Goal: Use online tool/utility: Utilize a website feature to perform a specific function

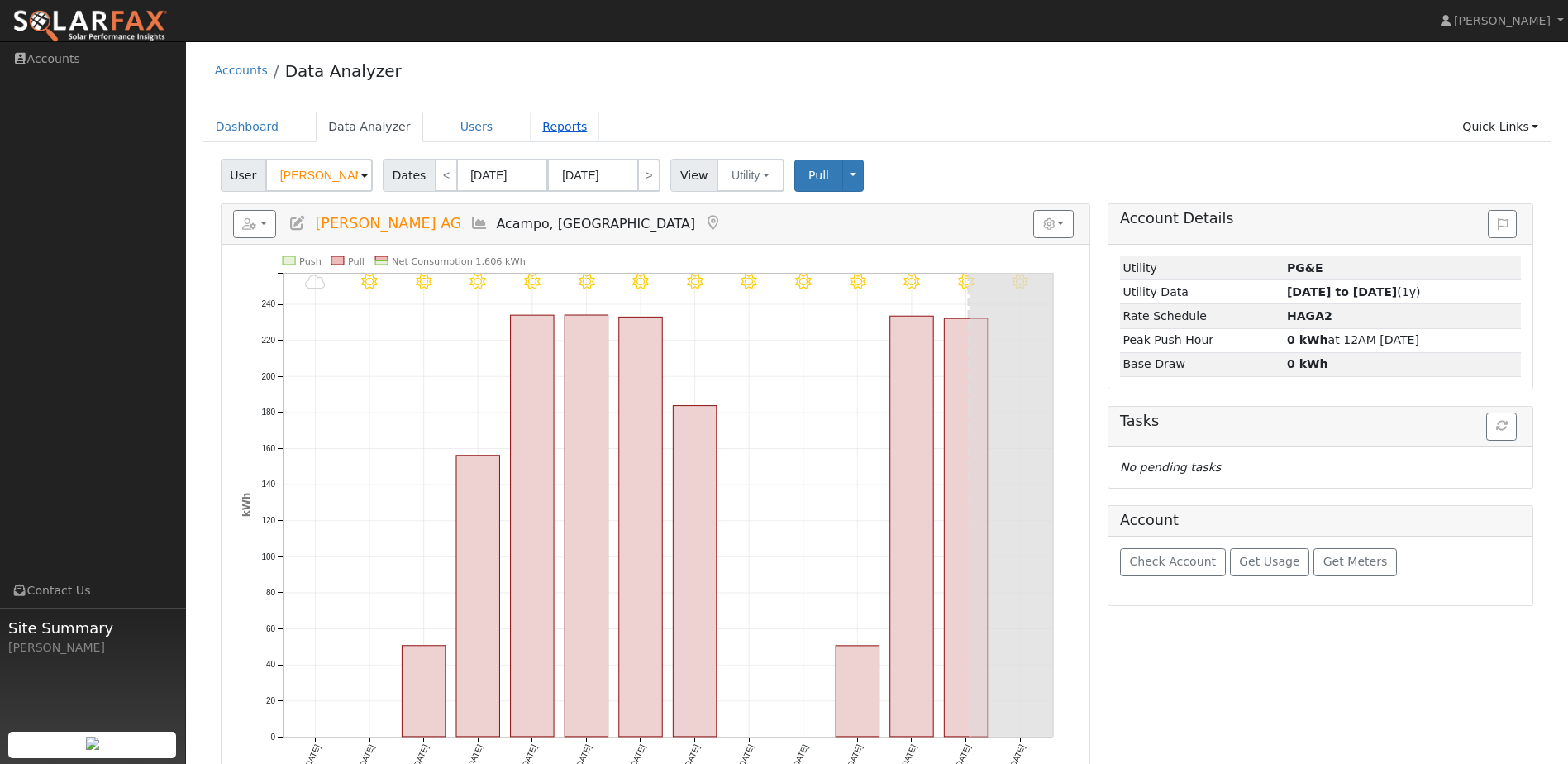
click at [530, 121] on link "Reports" at bounding box center [565, 127] width 70 height 31
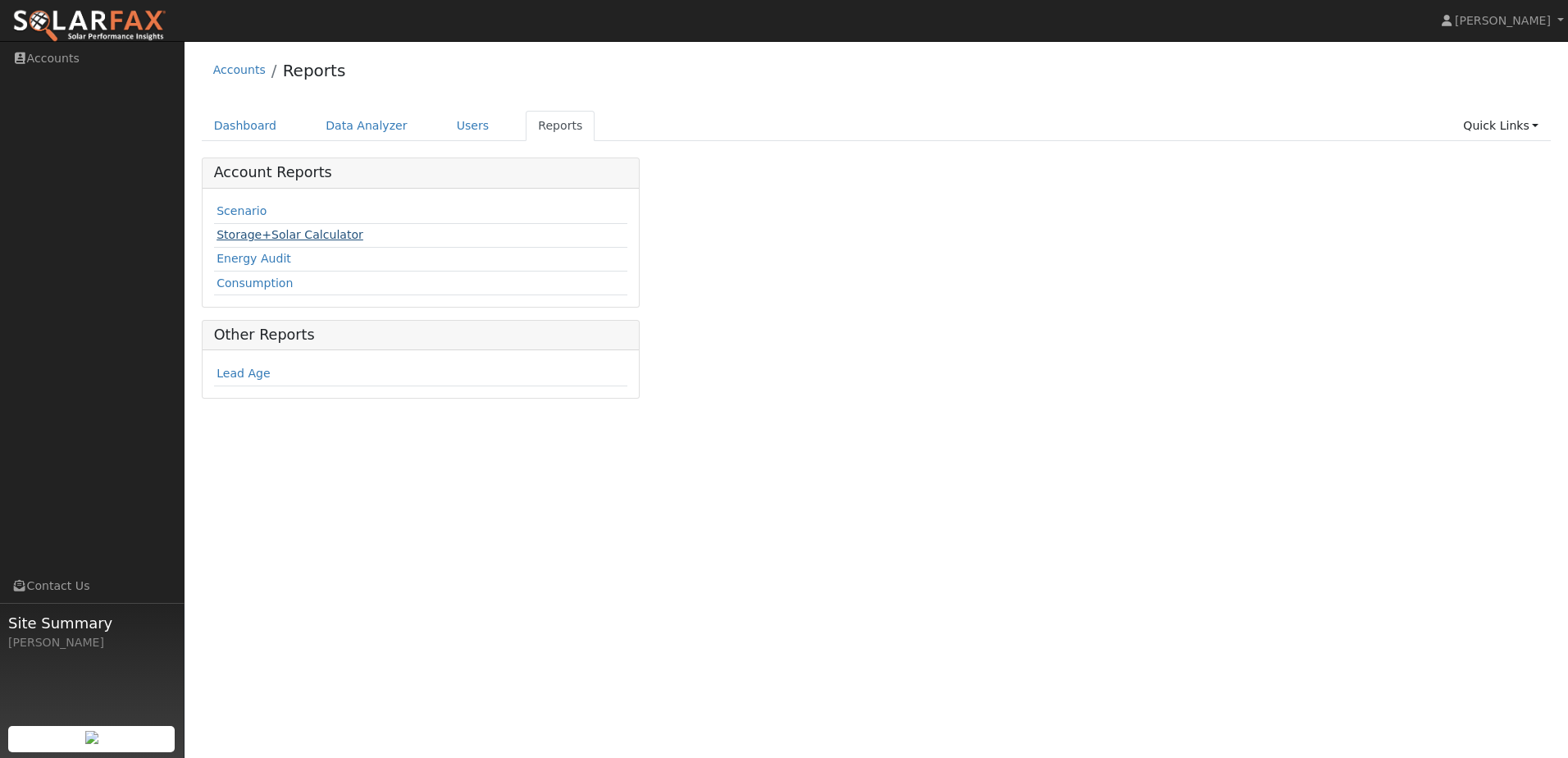
click at [301, 236] on link "Storage+Solar Calculator" at bounding box center [289, 235] width 147 height 13
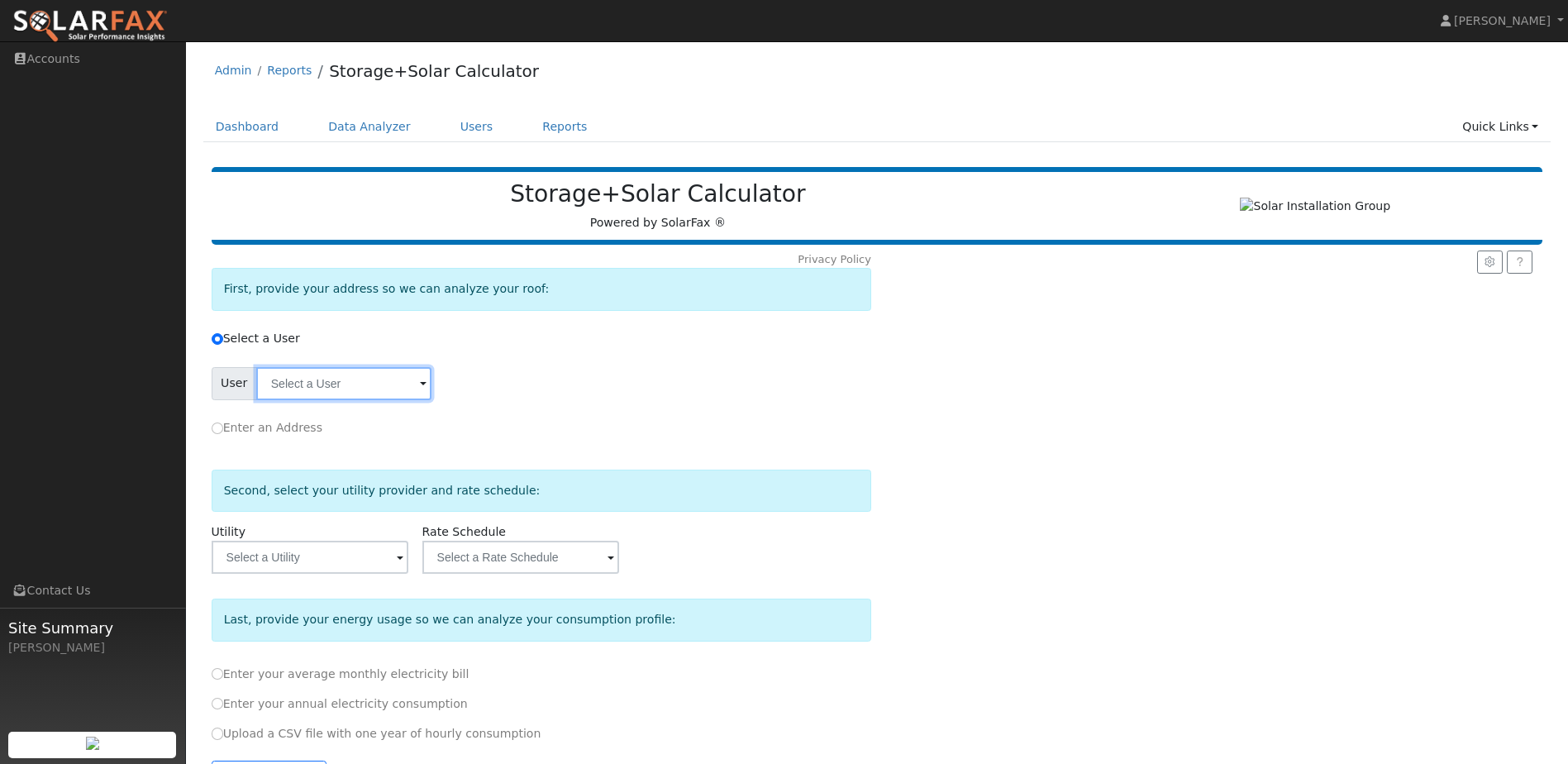
click at [372, 392] on input "text" at bounding box center [343, 384] width 175 height 33
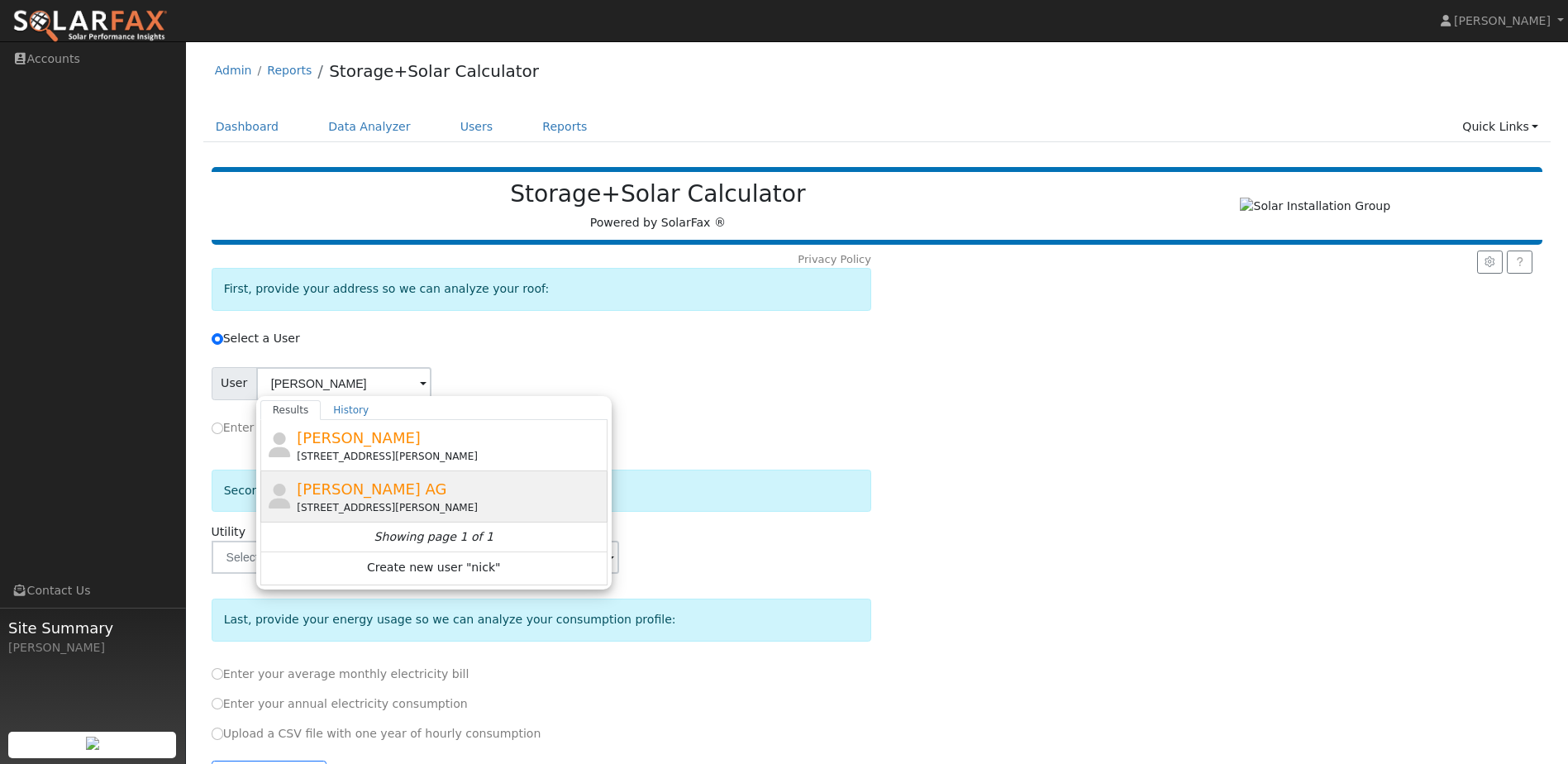
click at [549, 492] on div "Nick Salvetti AG 280 East Taddei Road, Acampo, CA 95220" at bounding box center [450, 496] width 306 height 37
type input "Nick Salvetti AG"
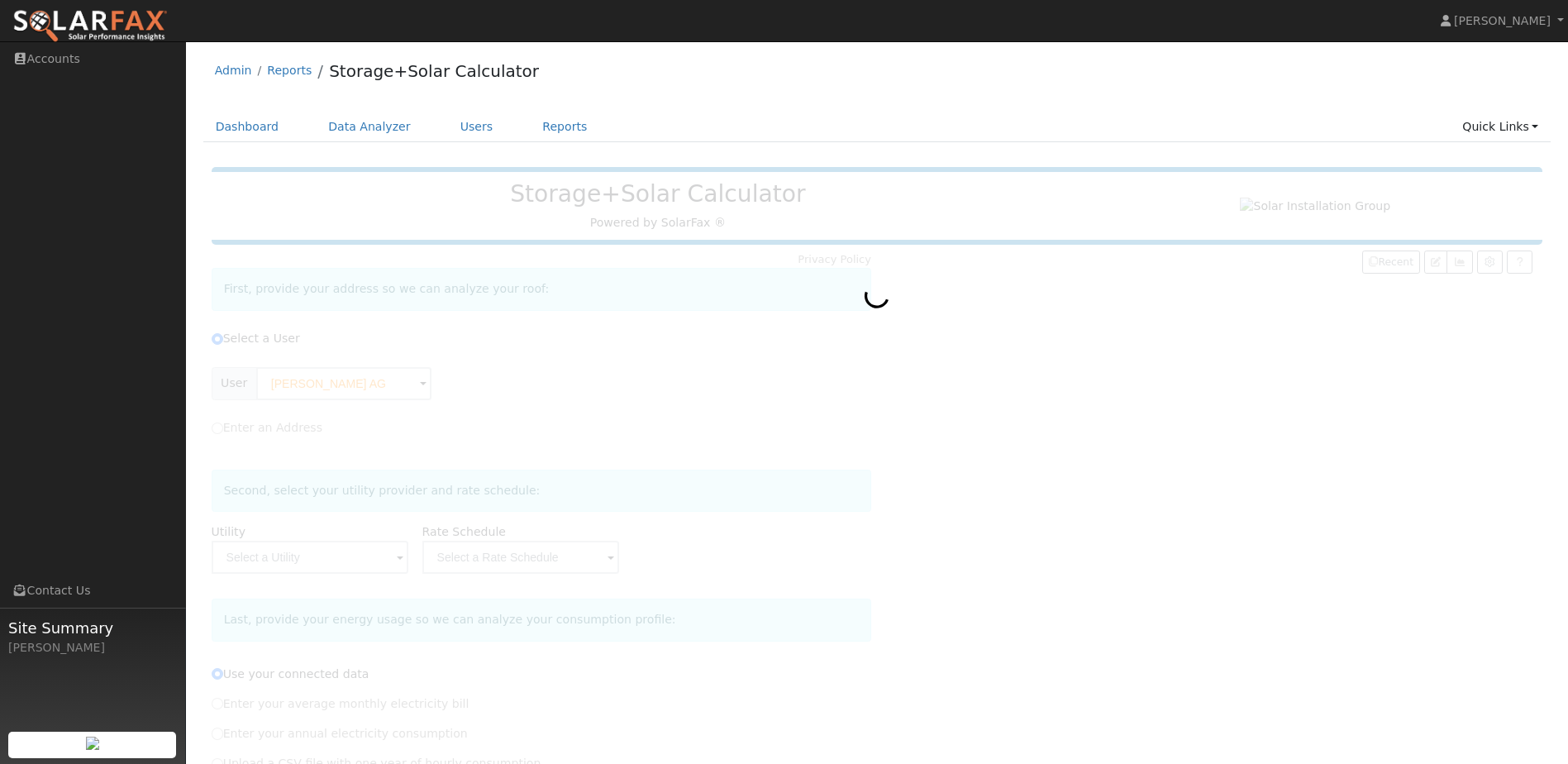
type input "Pacific Gas & Electric"
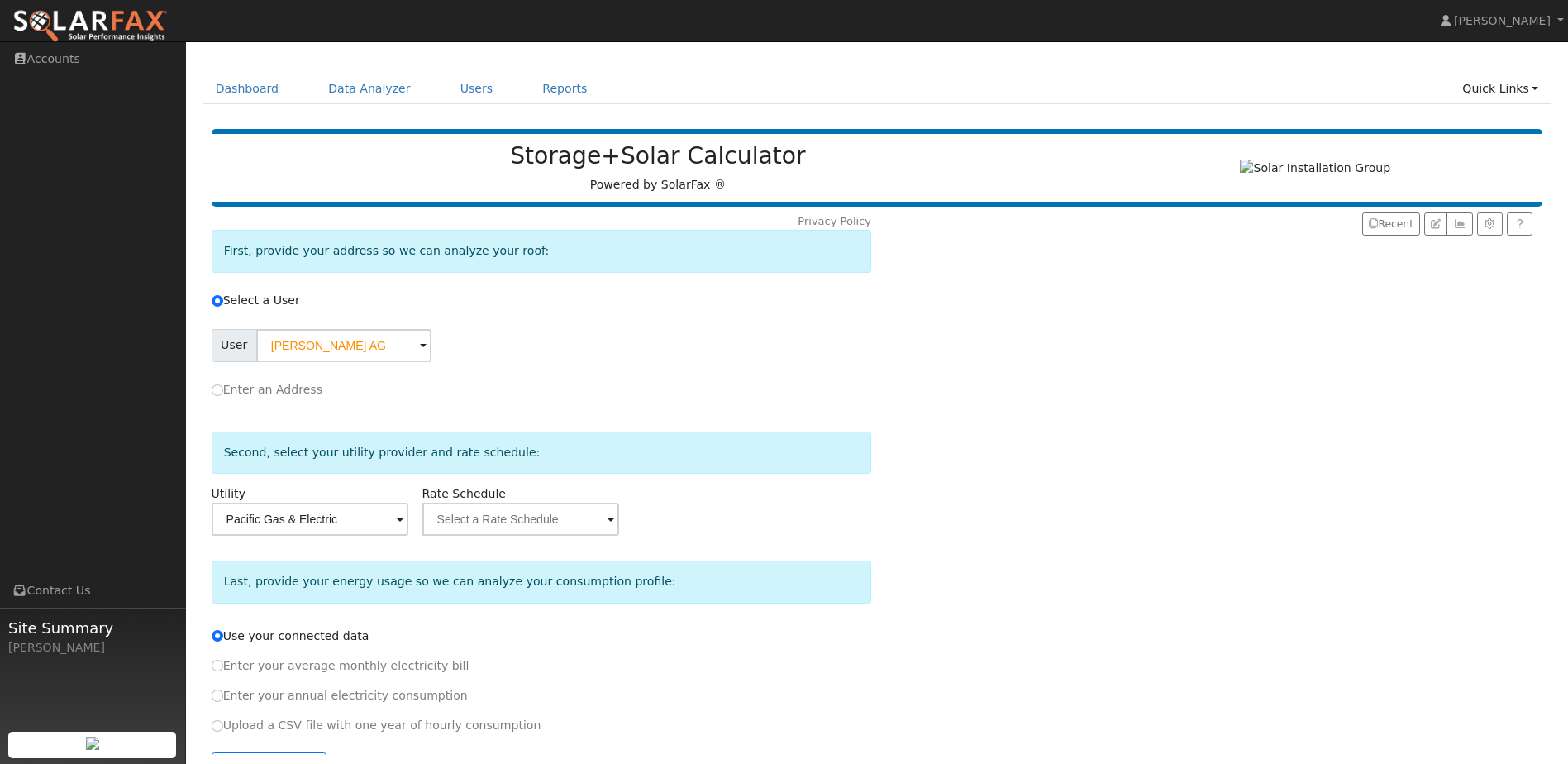
scroll to position [94, 0]
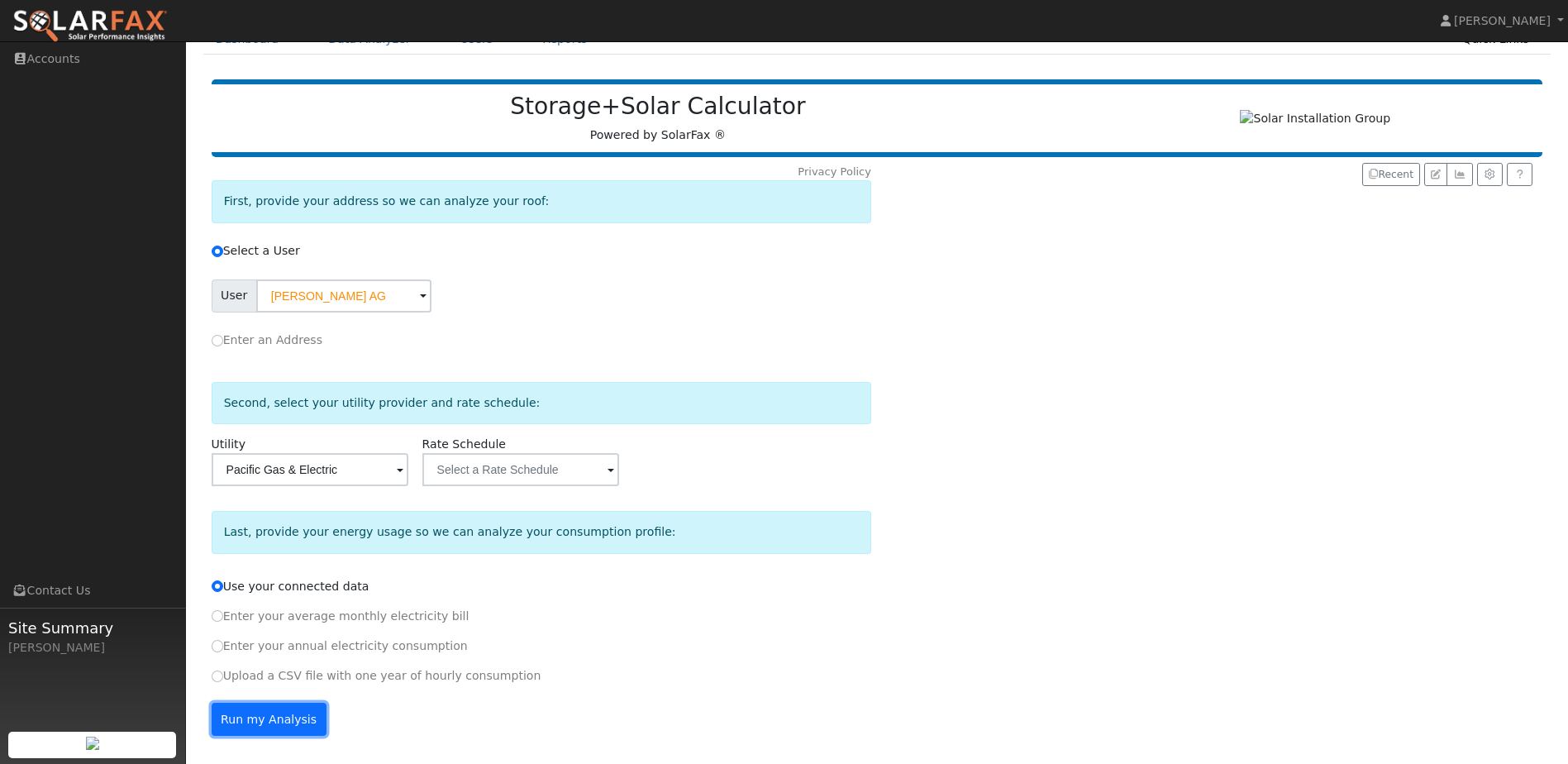
click at [281, 723] on button "Run my Analysis" at bounding box center [268, 719] width 115 height 33
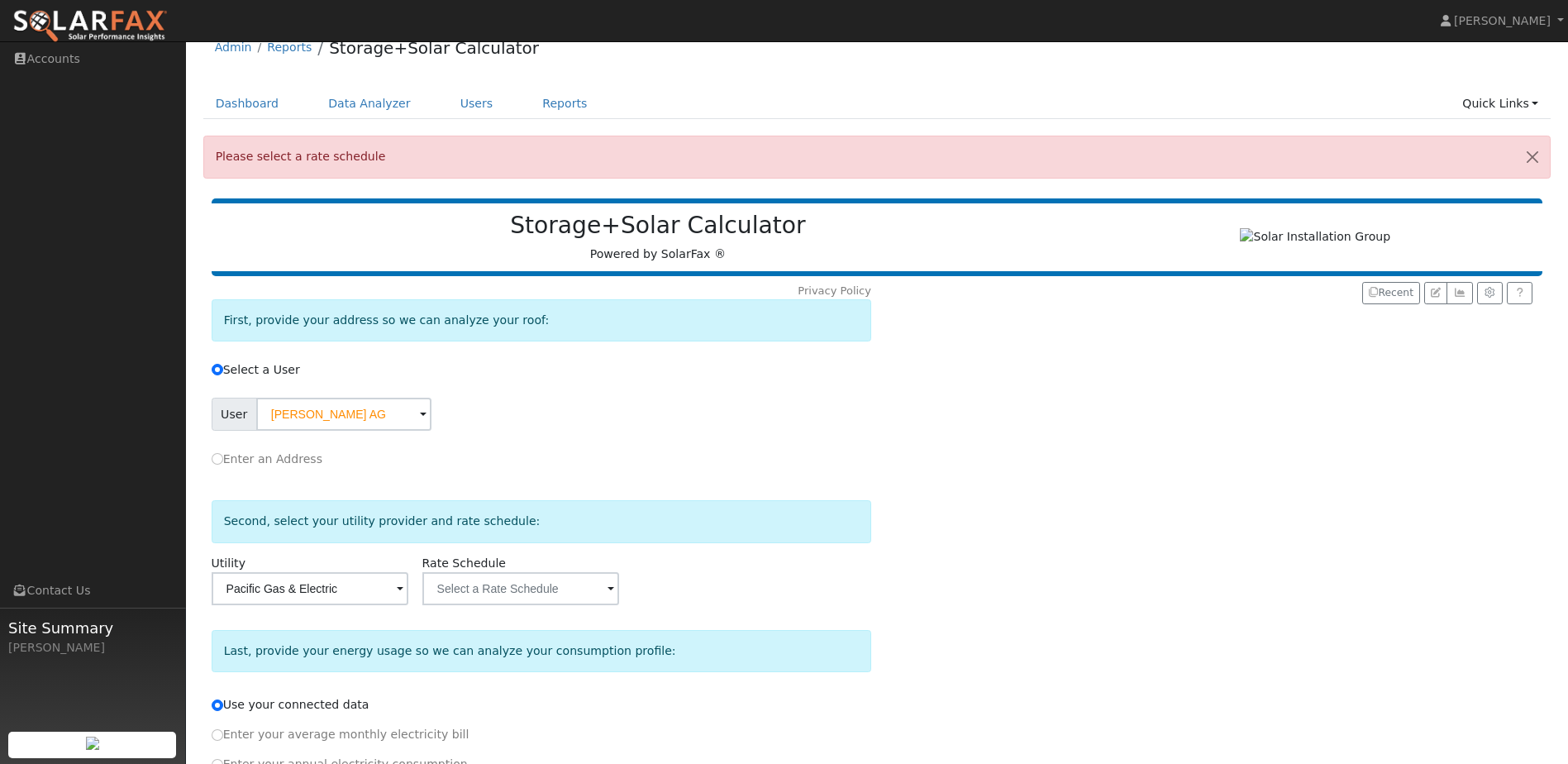
scroll to position [0, 0]
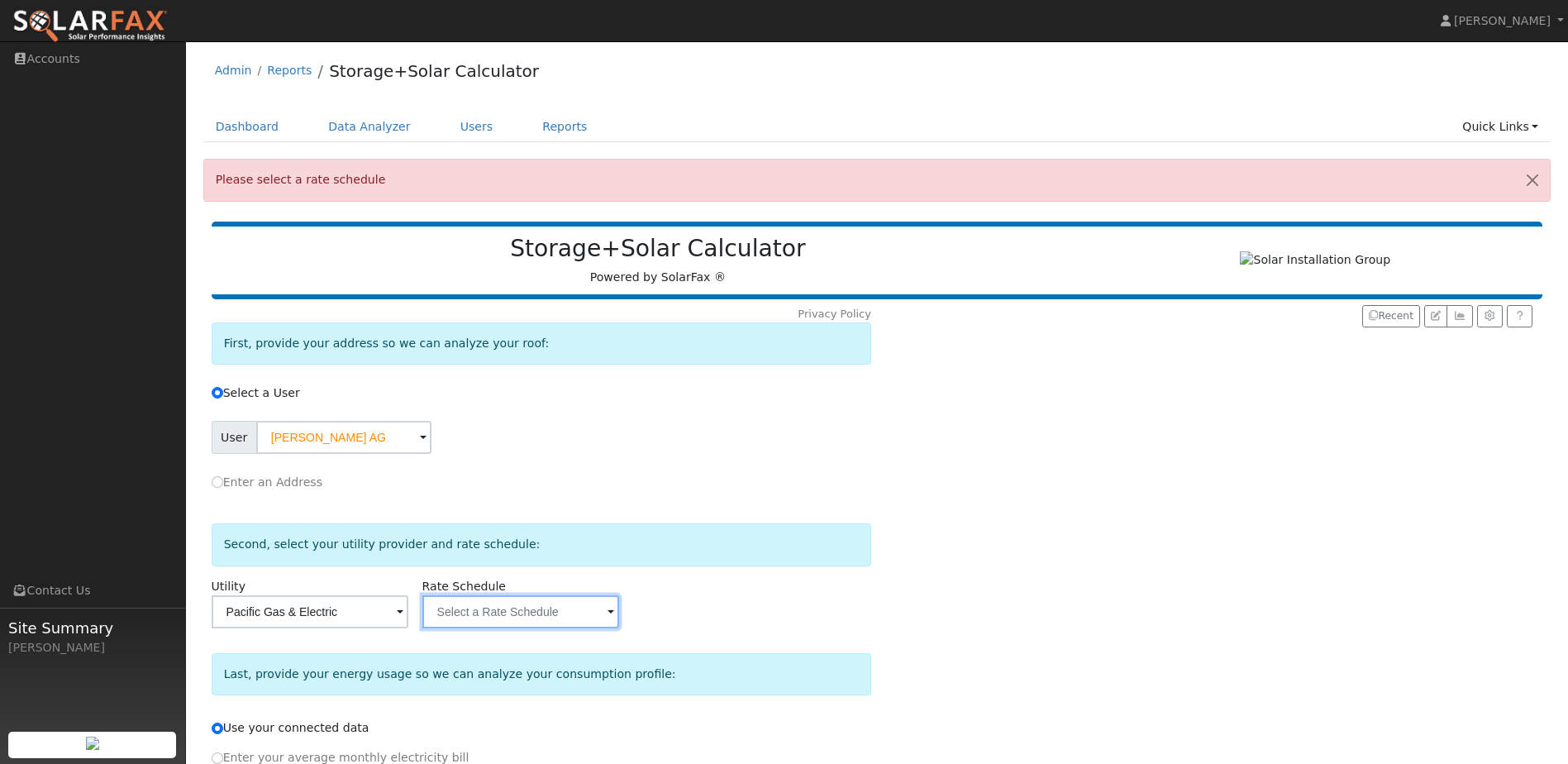
click at [431, 454] on input "text" at bounding box center [343, 437] width 175 height 33
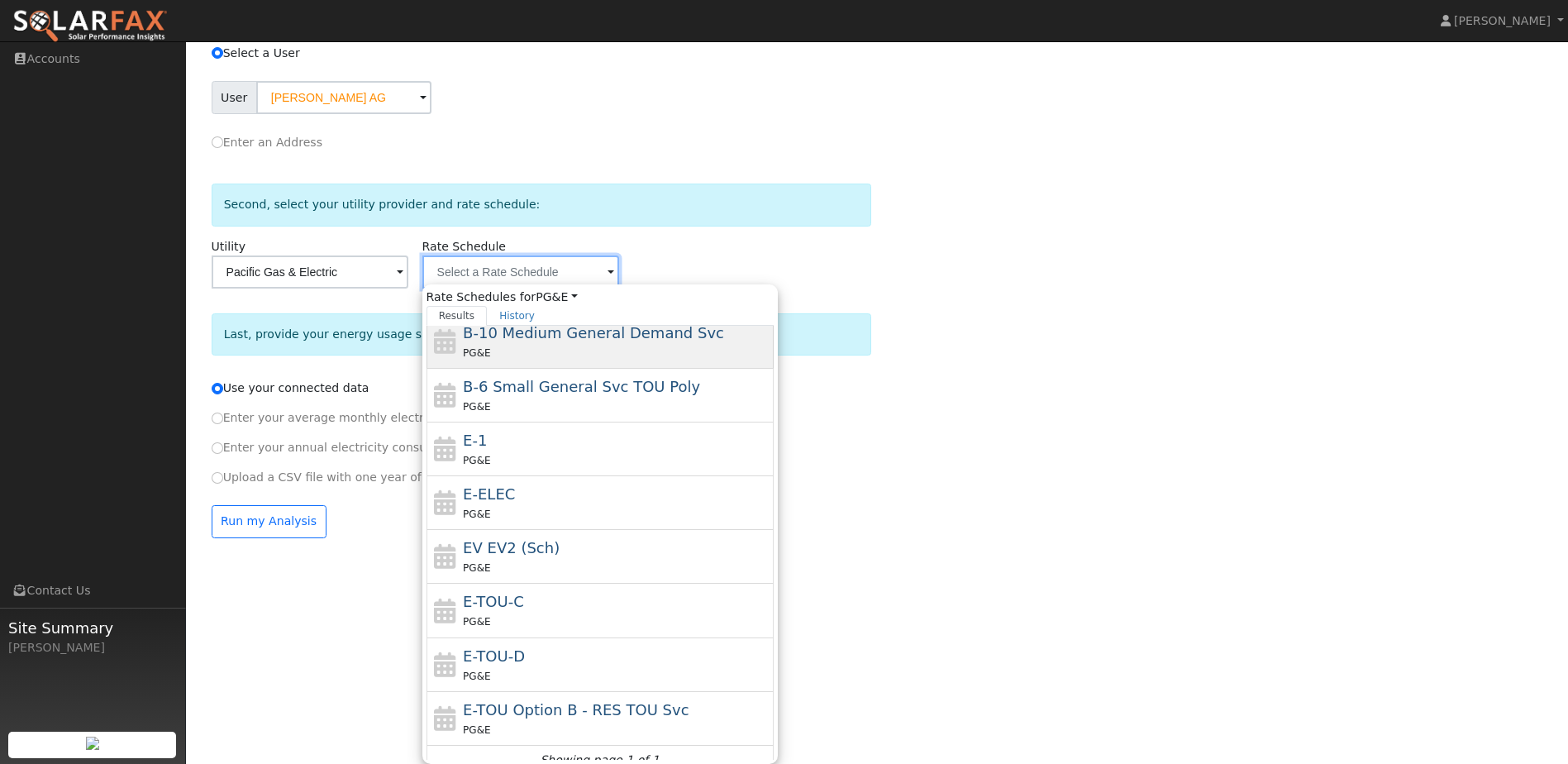
scroll to position [181, 0]
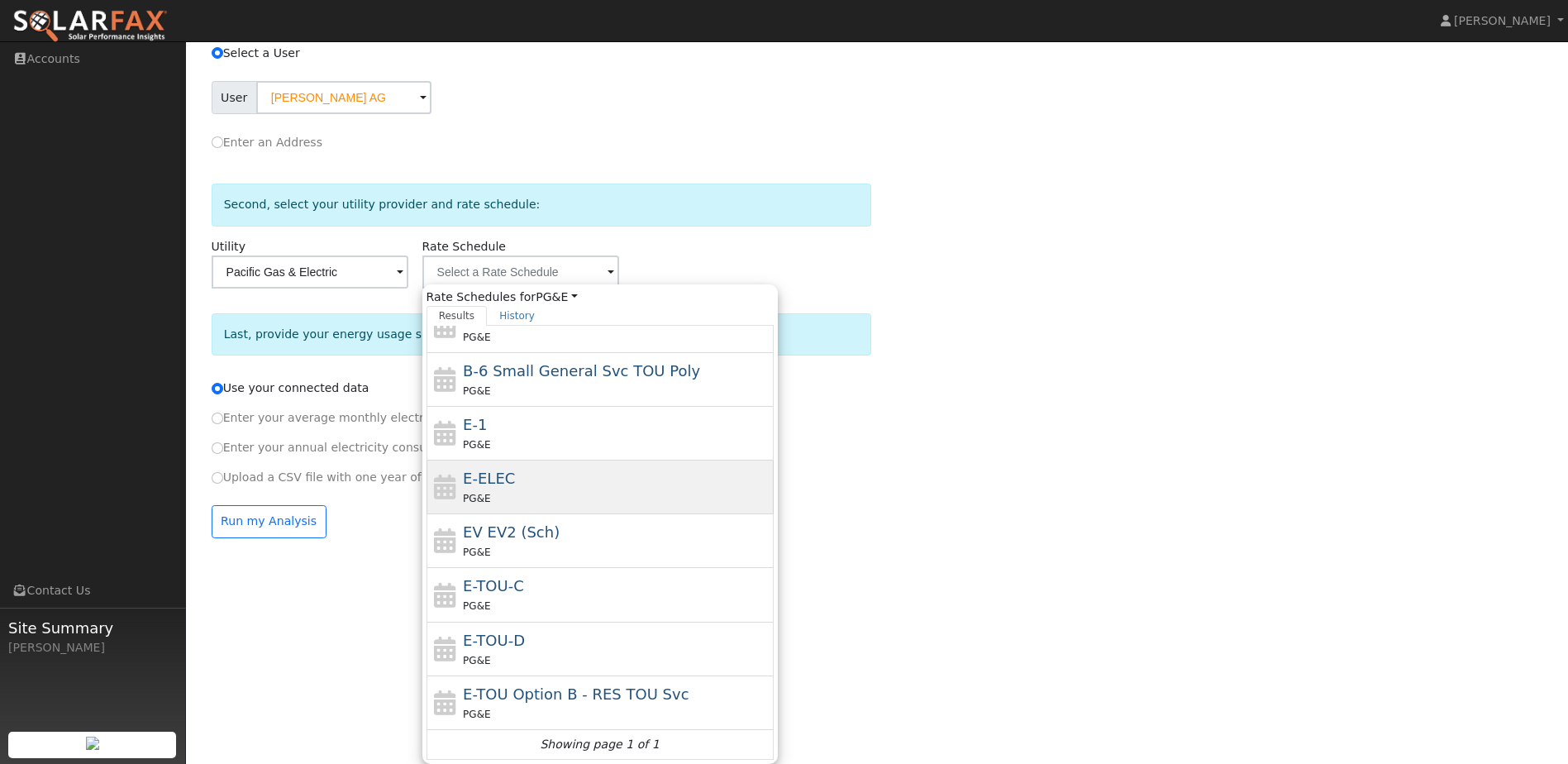
click at [570, 498] on div "PG&E" at bounding box center [616, 498] width 306 height 17
type input "E-ELEC"
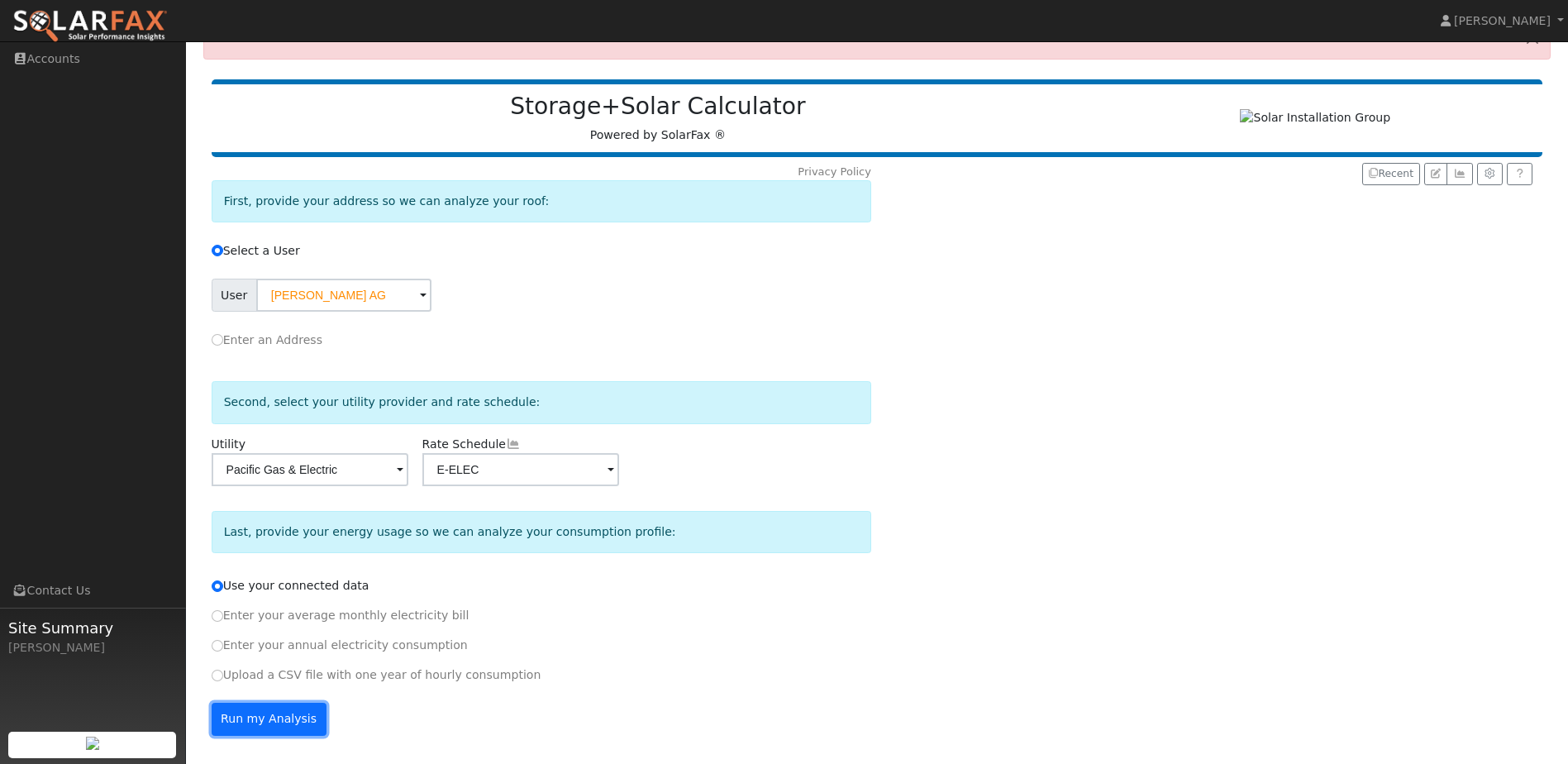
click at [291, 718] on button "Run my Analysis" at bounding box center [268, 719] width 115 height 33
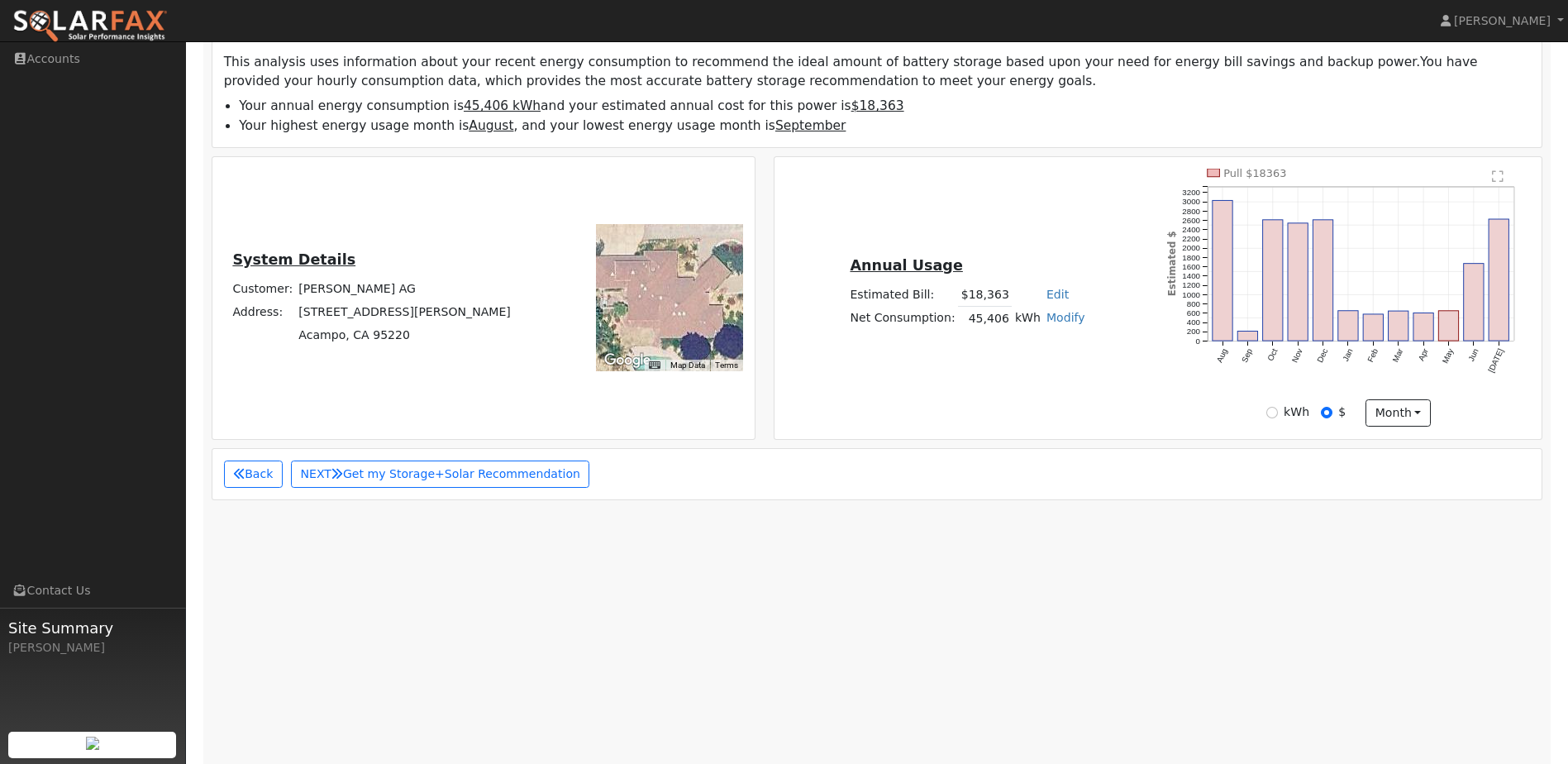
scroll to position [414, 0]
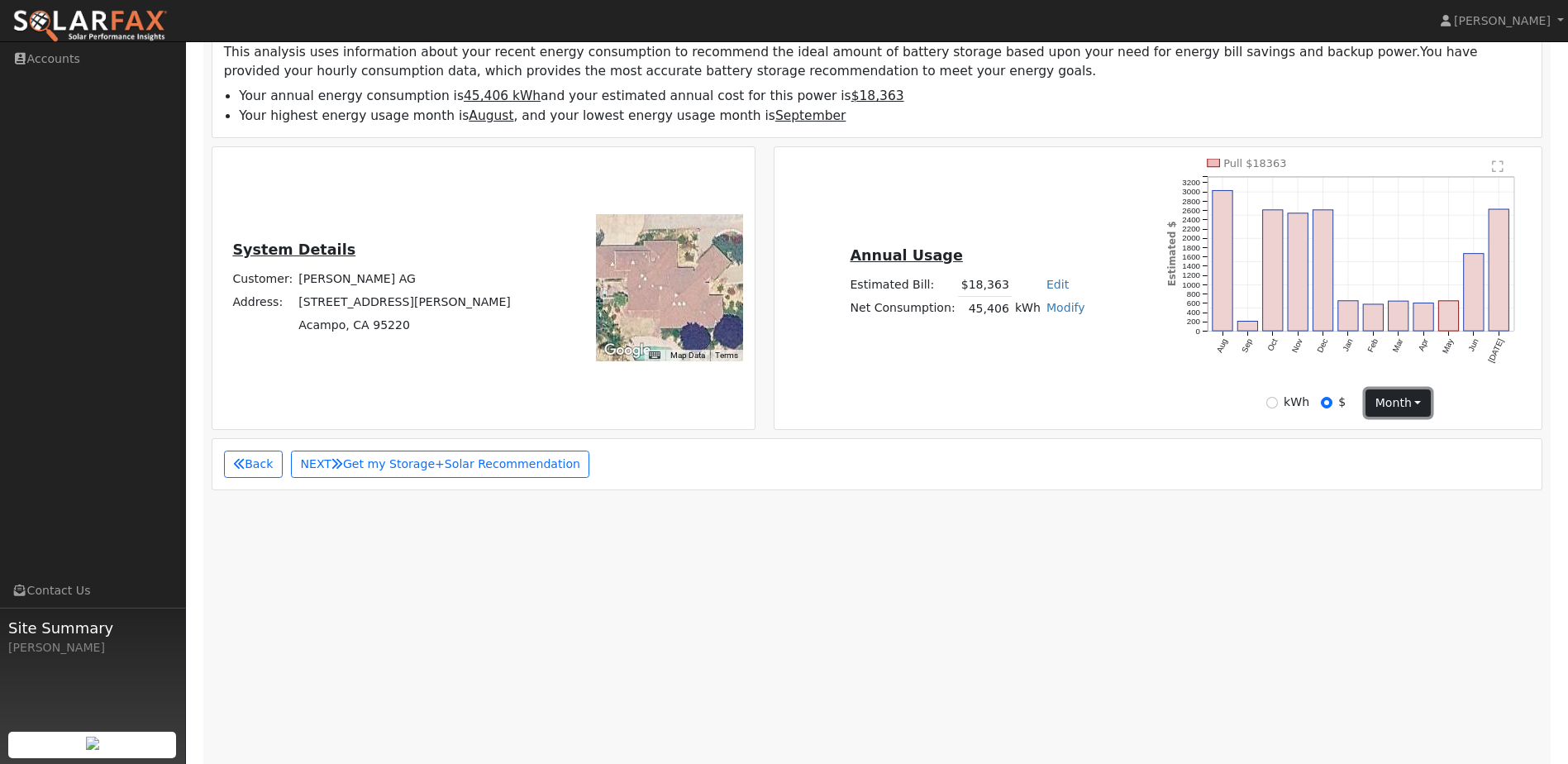
click at [1407, 418] on button "month" at bounding box center [1397, 403] width 65 height 28
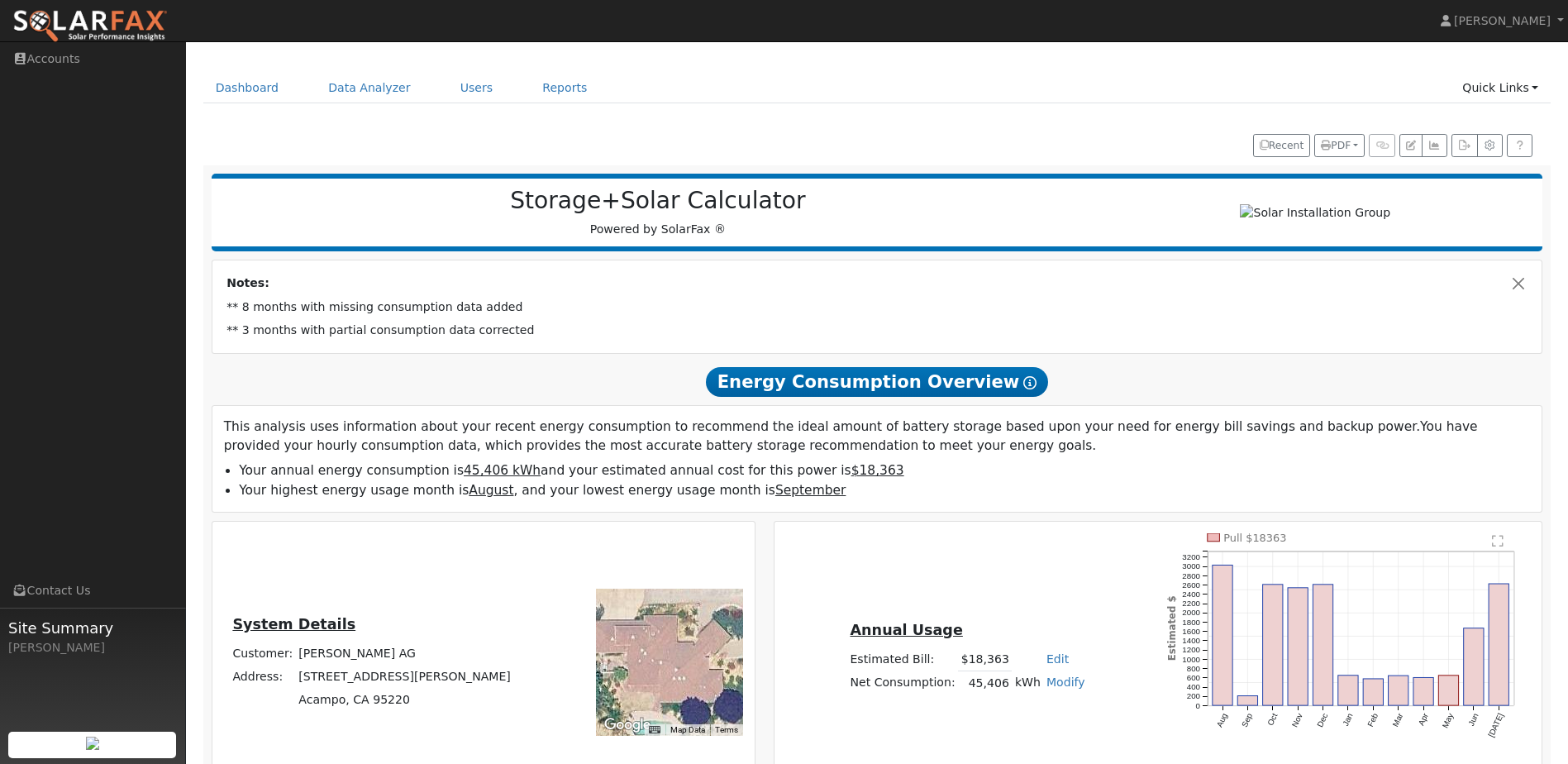
scroll to position [0, 0]
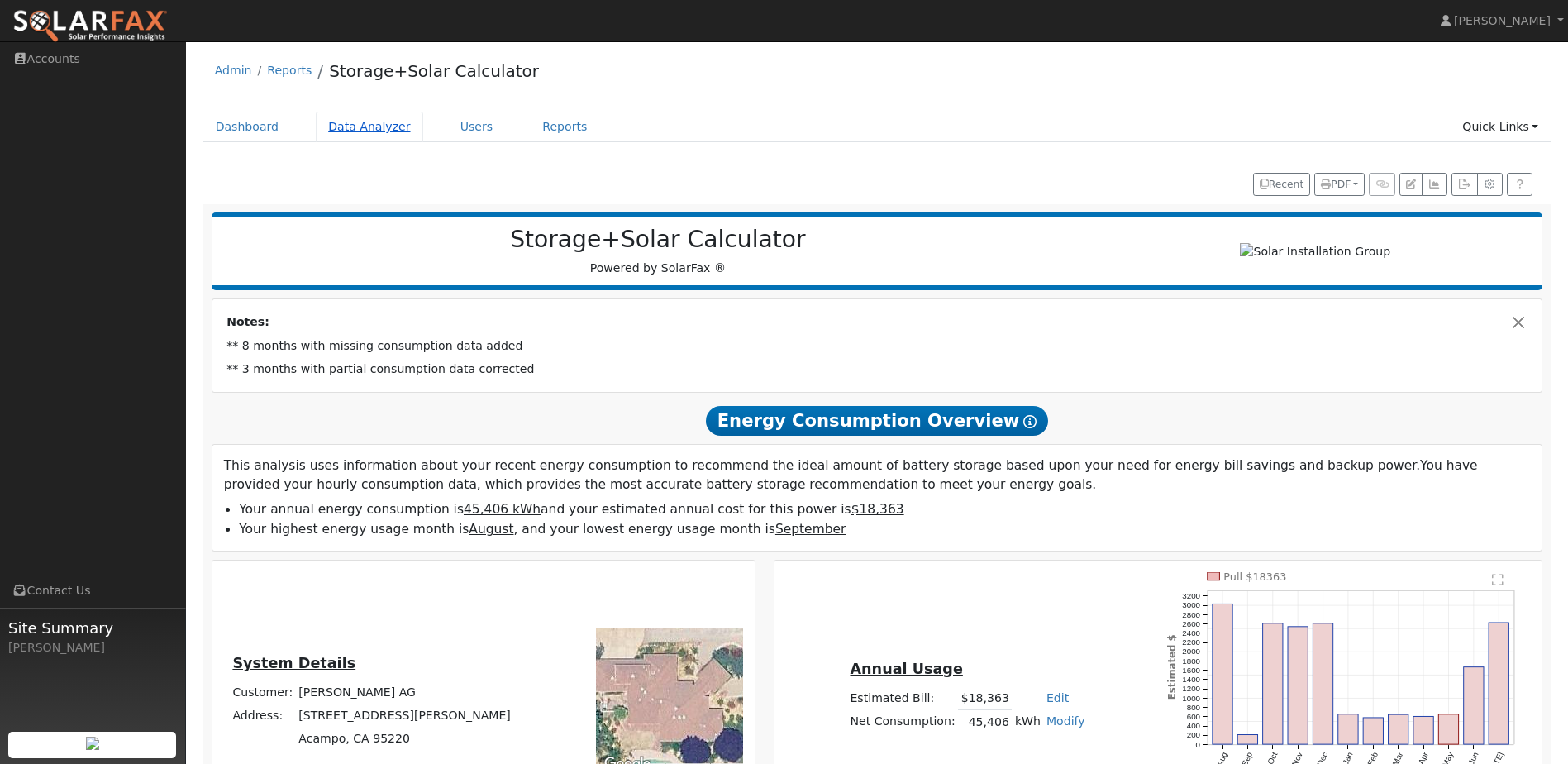
click at [364, 131] on link "Data Analyzer" at bounding box center [369, 127] width 108 height 31
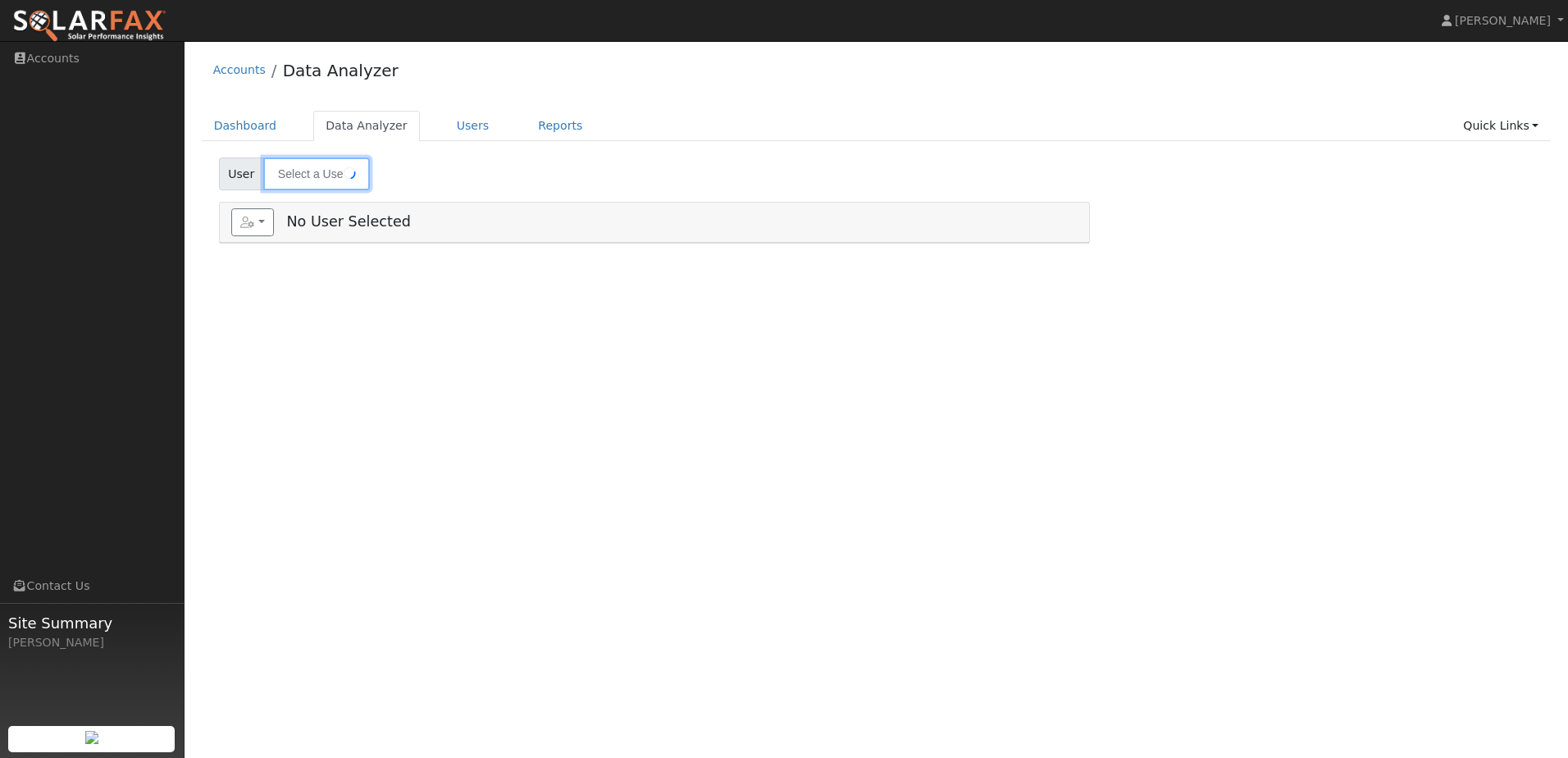
type input "Nick Salvetti AG"
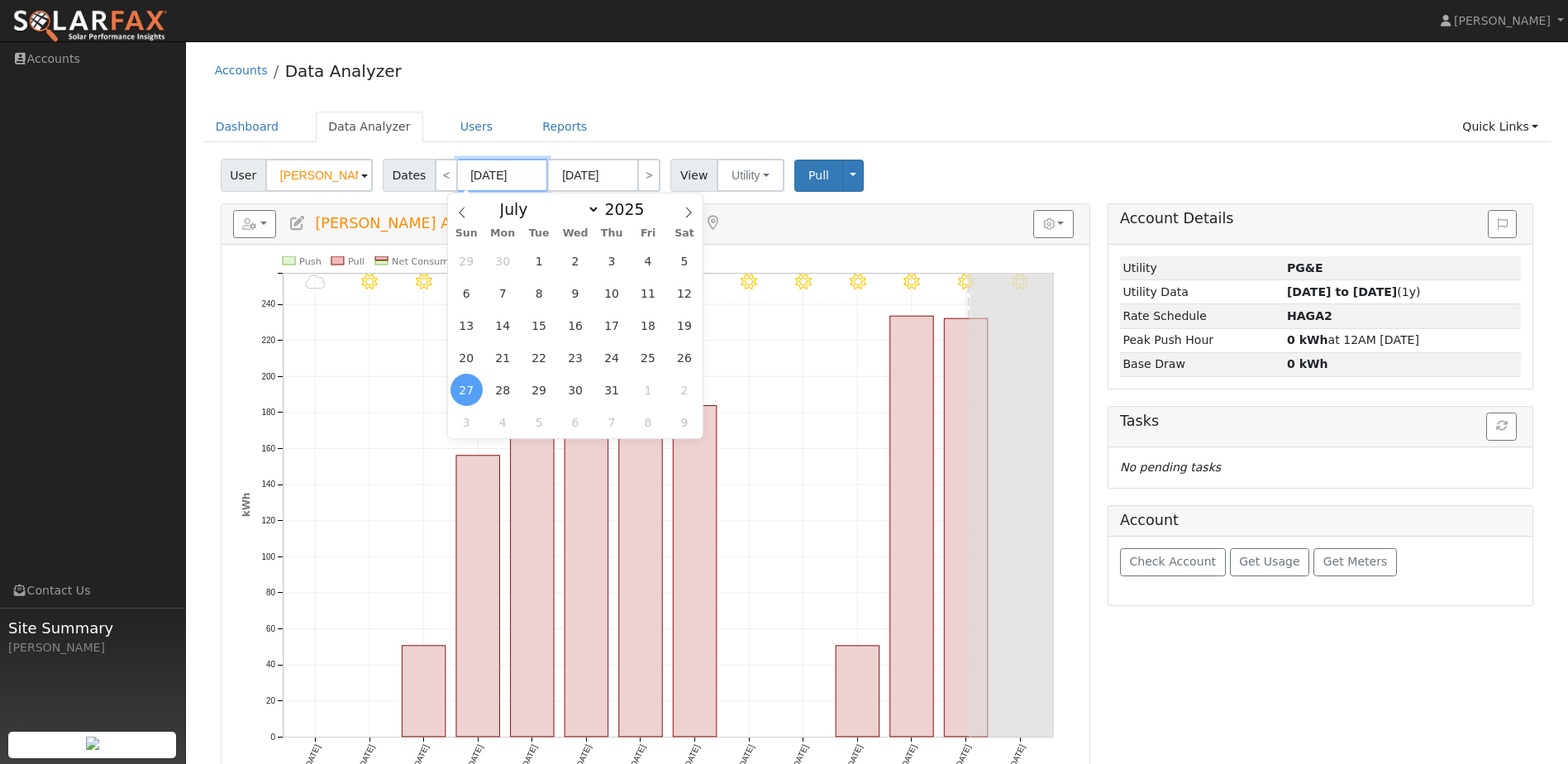
click at [498, 181] on input "07/27/2025" at bounding box center [503, 175] width 91 height 33
click at [557, 211] on select "January February March April May June July August September October November De…" at bounding box center [547, 209] width 109 height 19
select select "3"
click at [505, 200] on select "January February March April May June July August September October November De…" at bounding box center [547, 209] width 109 height 19
click at [808, 175] on span "Pull" at bounding box center [818, 175] width 20 height 14
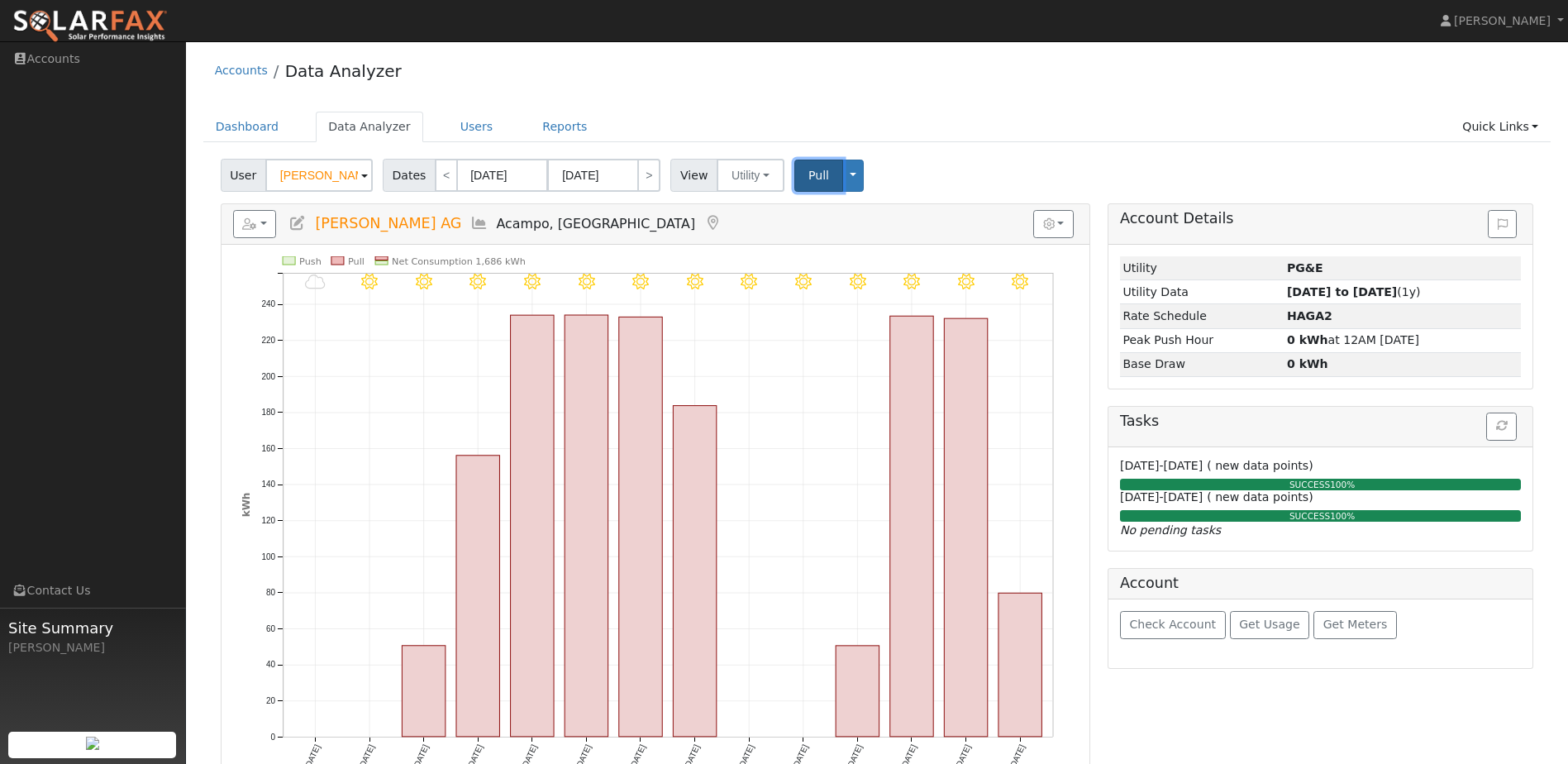
scroll to position [31, 0]
